Goal: Find specific page/section: Find specific page/section

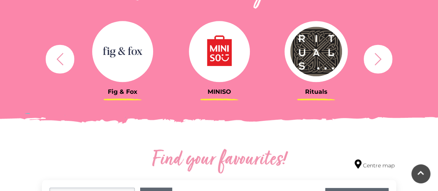
scroll to position [376, 0]
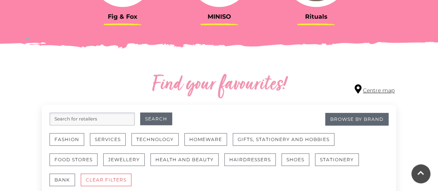
click at [379, 89] on link "Centre map" at bounding box center [375, 89] width 40 height 10
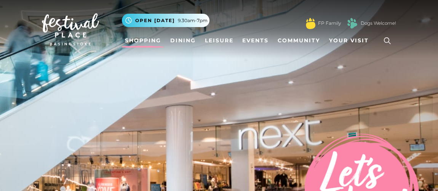
scroll to position [376, 0]
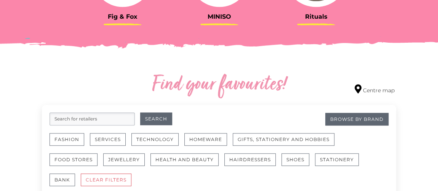
click at [102, 120] on input "search" at bounding box center [92, 118] width 85 height 13
type input "primark"
click at [140, 112] on button "Search" at bounding box center [156, 118] width 32 height 13
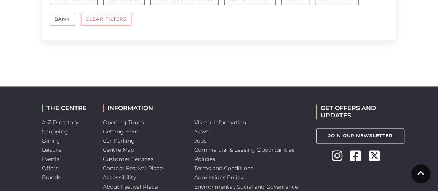
scroll to position [449, 0]
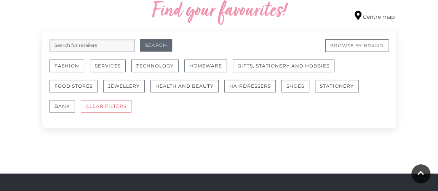
click at [346, 44] on link "Browse By Brand" at bounding box center [356, 45] width 63 height 13
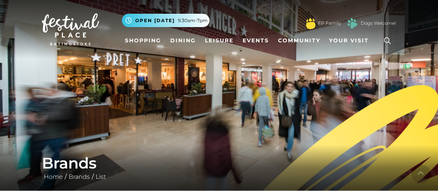
scroll to position [205, 0]
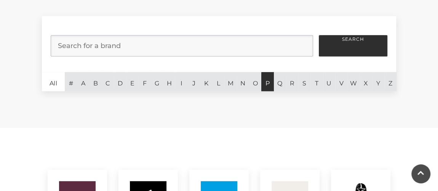
click at [263, 82] on link "P" at bounding box center [267, 81] width 12 height 19
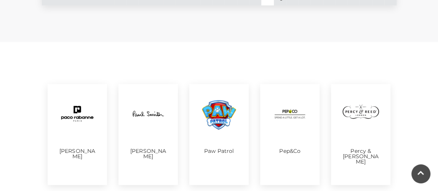
scroll to position [215, 0]
